Goal: Information Seeking & Learning: Learn about a topic

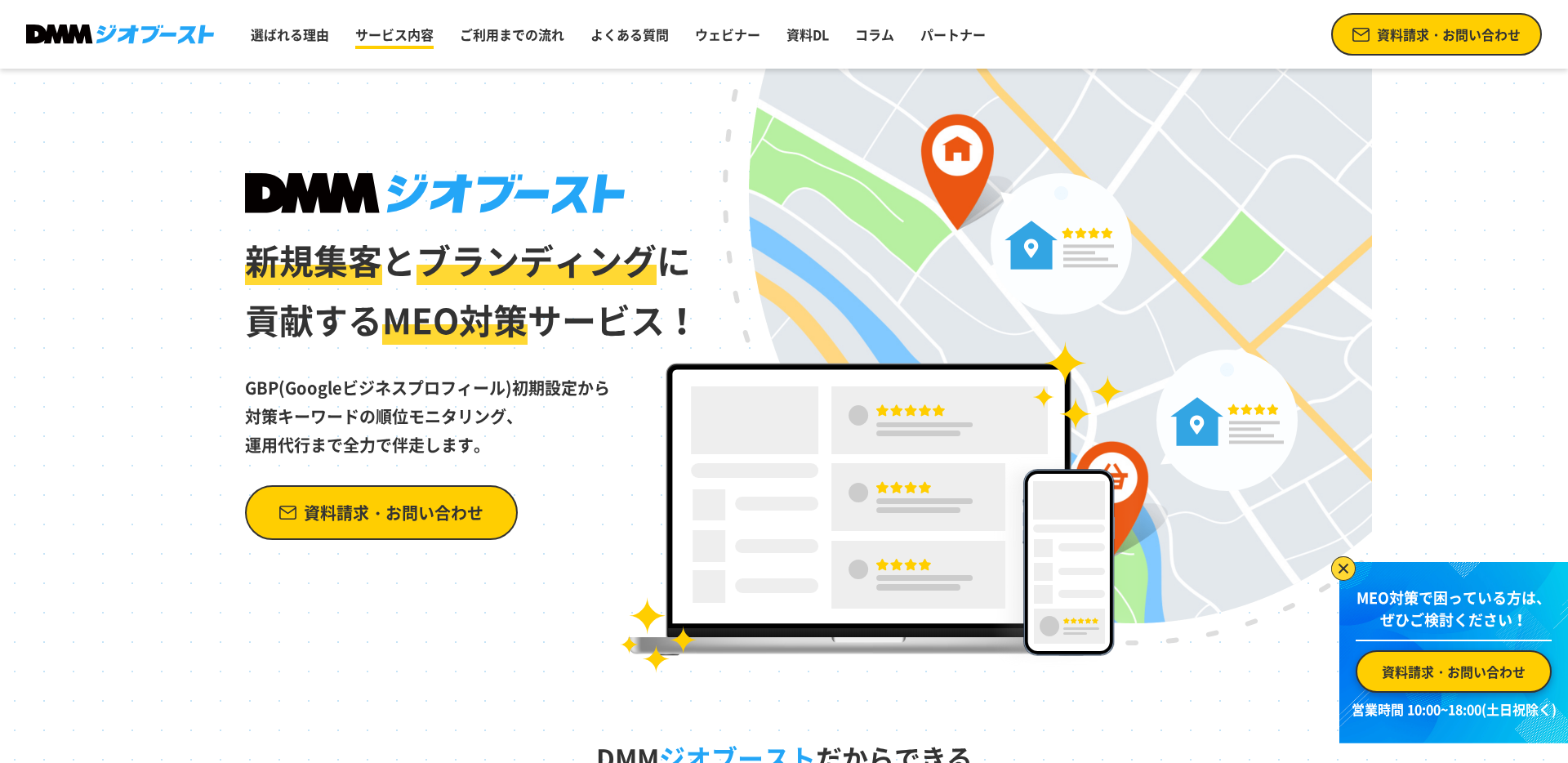
click at [402, 40] on link "サービス内容" at bounding box center [394, 34] width 91 height 33
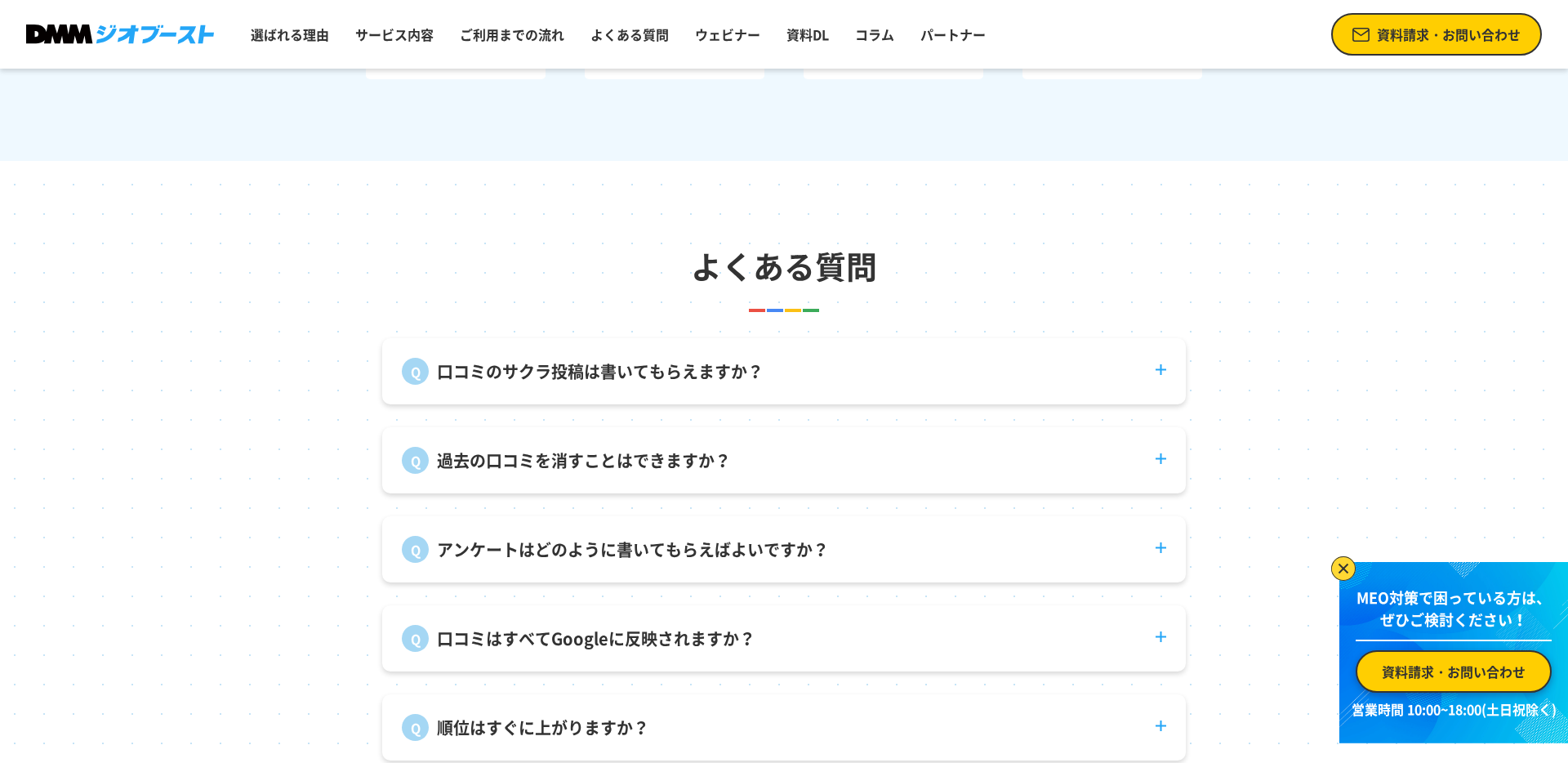
scroll to position [6677, 0]
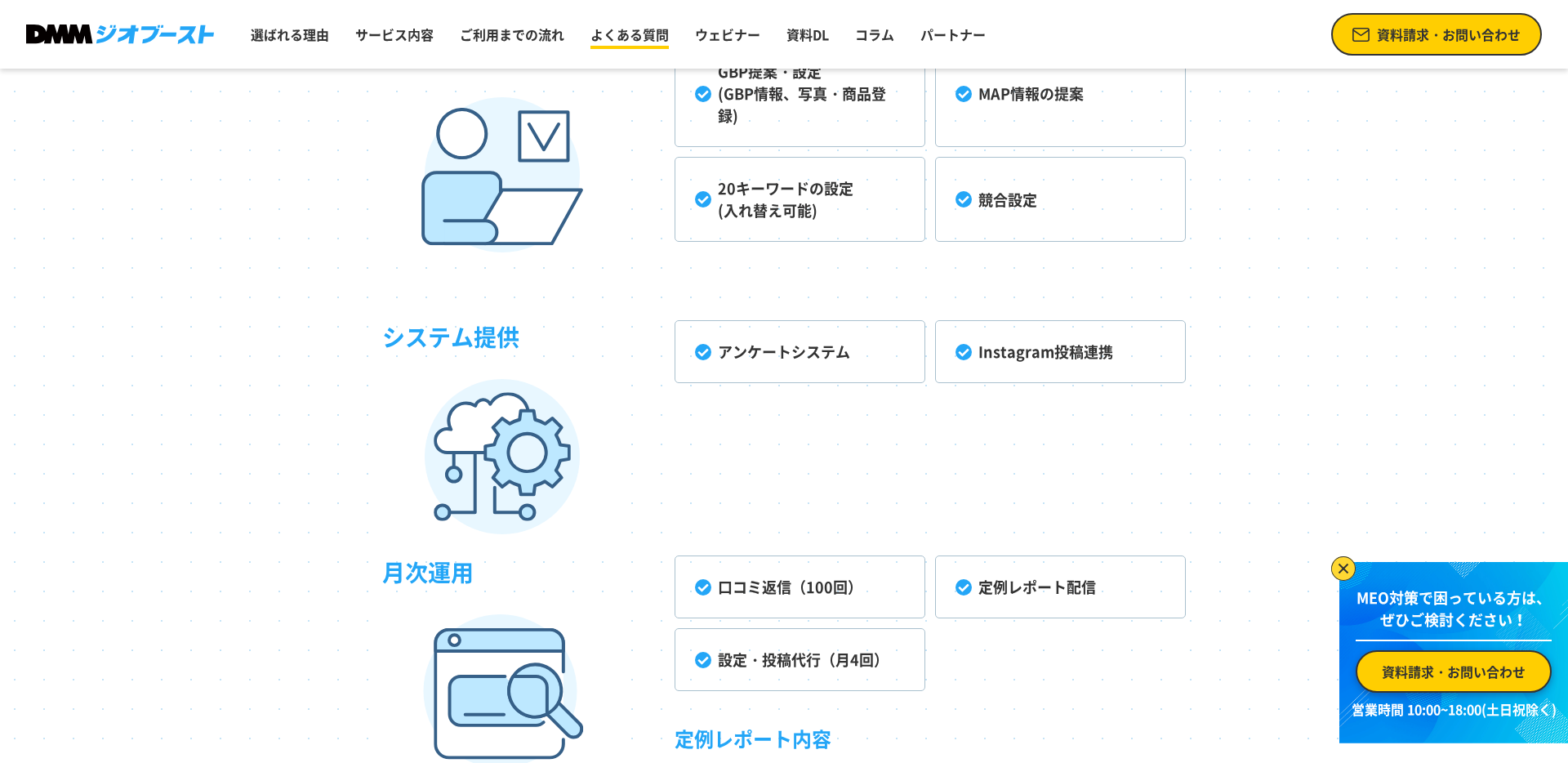
click at [656, 34] on link "よくある質問" at bounding box center [630, 34] width 91 height 33
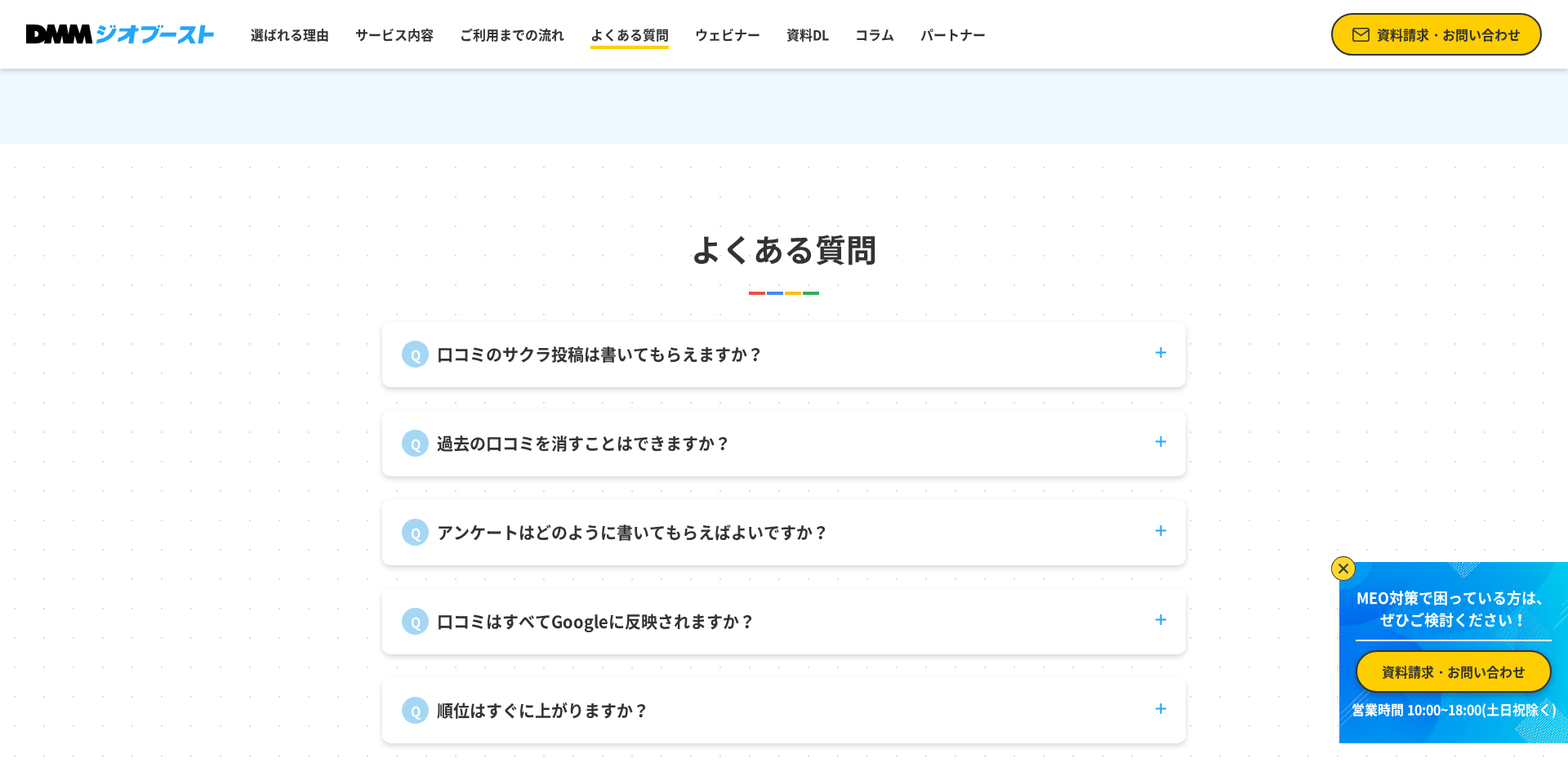
scroll to position [6068, 0]
